Goal: Information Seeking & Learning: Learn about a topic

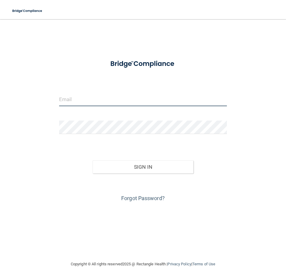
click at [119, 102] on input "email" at bounding box center [143, 99] width 168 height 13
type input "[EMAIL_ADDRESS][DOMAIN_NAME]"
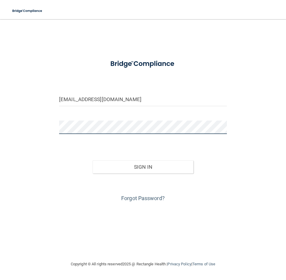
click at [93, 160] on button "Sign In" at bounding box center [143, 166] width 101 height 13
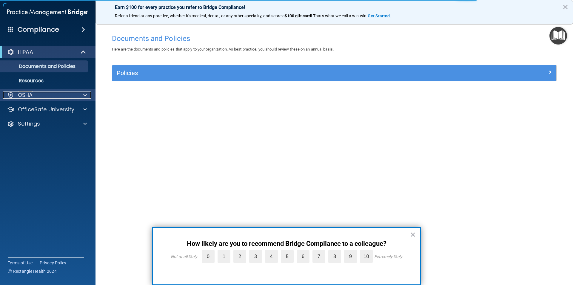
click at [61, 98] on div "OSHA" at bounding box center [40, 94] width 74 height 7
click at [67, 93] on div "OSHA" at bounding box center [40, 94] width 74 height 7
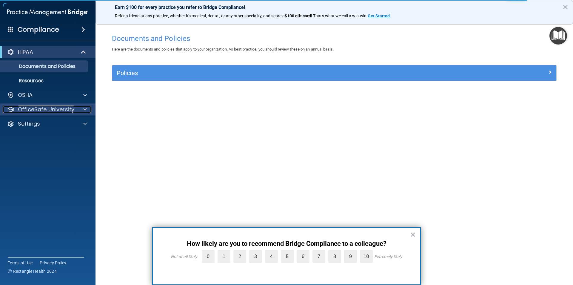
click at [72, 110] on p "OfficeSafe University" at bounding box center [46, 109] width 56 height 7
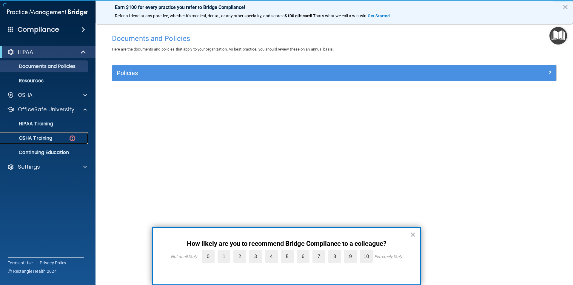
click at [54, 137] on div "OSHA Training" at bounding box center [45, 138] width 82 height 6
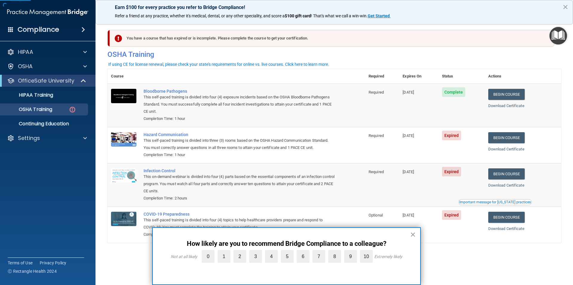
click at [286, 233] on button "×" at bounding box center [413, 234] width 6 height 10
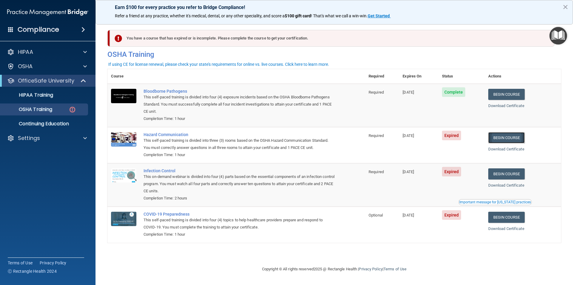
click at [286, 136] on link "Begin Course" at bounding box center [507, 137] width 36 height 11
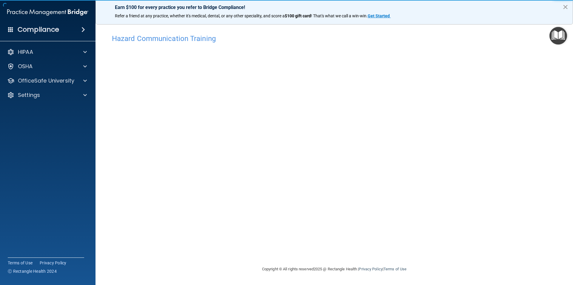
click at [566, 7] on button "×" at bounding box center [566, 7] width 6 height 10
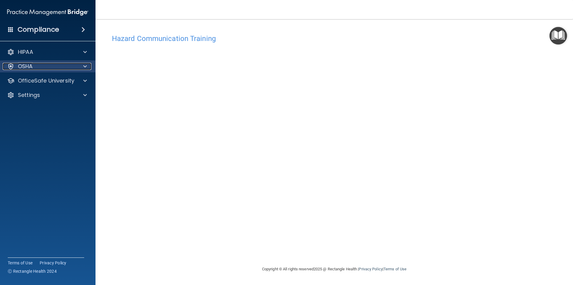
click at [82, 65] on div at bounding box center [84, 66] width 15 height 7
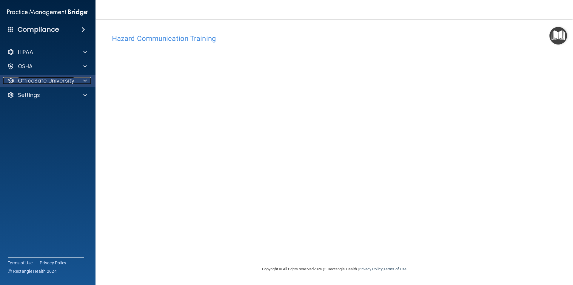
click at [86, 81] on span at bounding box center [85, 80] width 4 height 7
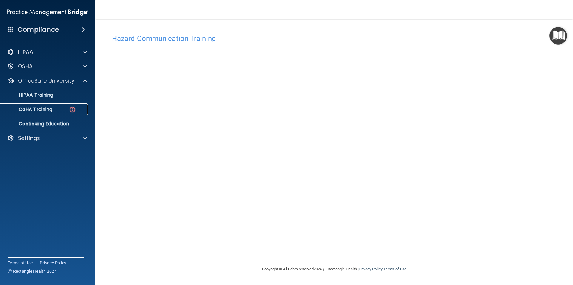
click at [46, 114] on link "OSHA Training" at bounding box center [41, 109] width 94 height 12
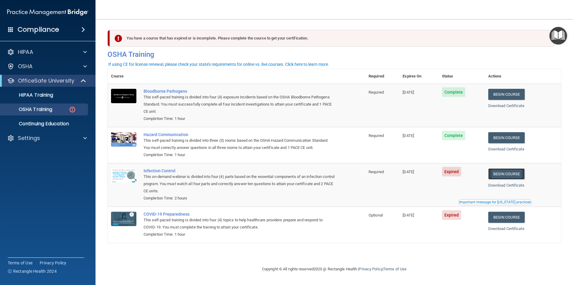
click at [509, 173] on link "Begin Course" at bounding box center [507, 173] width 36 height 11
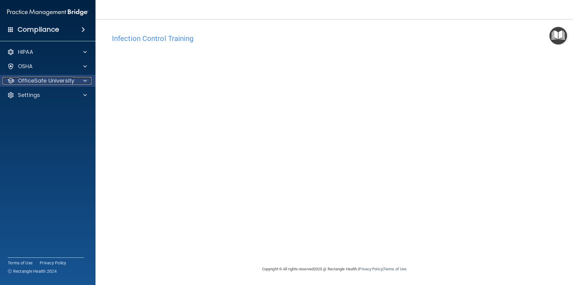
click at [85, 82] on span at bounding box center [85, 80] width 4 height 7
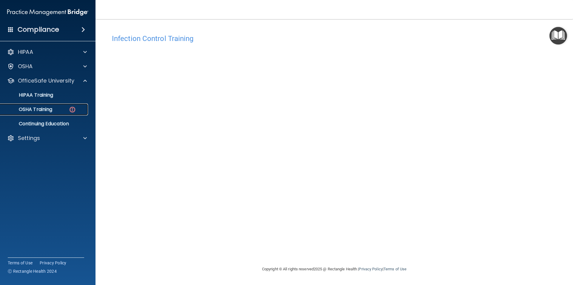
click at [80, 105] on link "OSHA Training" at bounding box center [41, 109] width 94 height 12
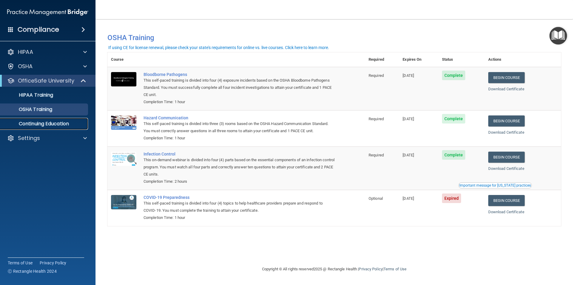
click at [82, 120] on link "Continuing Education" at bounding box center [41, 124] width 94 height 12
